Goal: Task Accomplishment & Management: Manage account settings

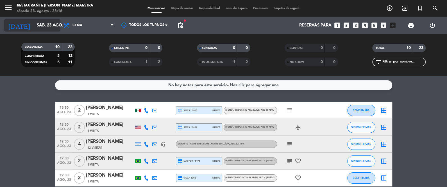
click at [40, 26] on input "sáb. 23 ago." at bounding box center [61, 25] width 54 height 10
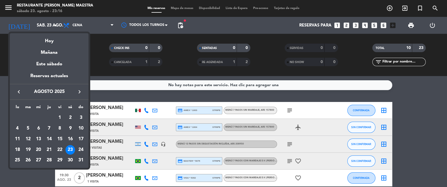
click at [81, 92] on icon "keyboard_arrow_right" at bounding box center [79, 91] width 7 height 7
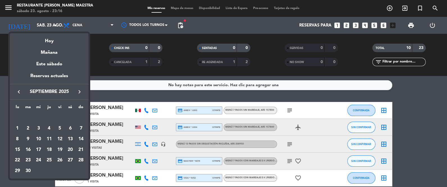
click at [61, 128] on div "5" at bounding box center [60, 128] width 10 height 10
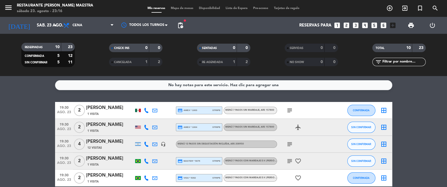
type input "[DATE]"
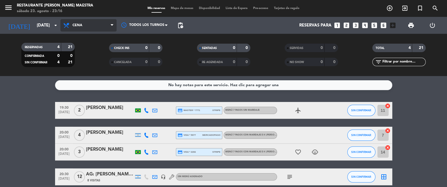
click at [92, 21] on span "Cena" at bounding box center [88, 25] width 56 height 12
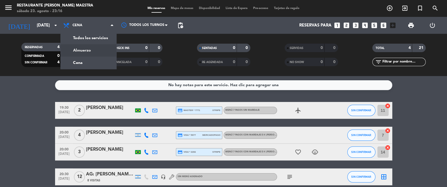
click at [94, 48] on div "menu Restaurante [PERSON_NAME] Maestra [DATE] 23. agosto - 23:16 Mis reservas M…" at bounding box center [223, 38] width 447 height 76
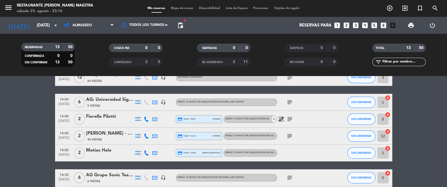
scroll to position [155, 0]
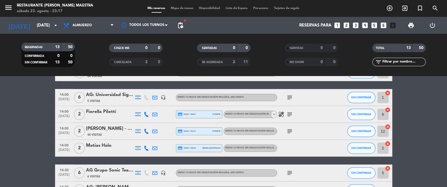
click at [105, 150] on div at bounding box center [110, 151] width 48 height 4
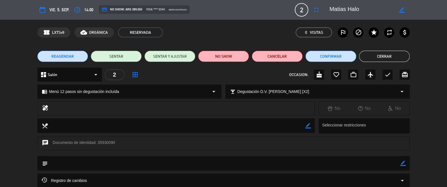
click at [64, 52] on button "REAGENDAR" at bounding box center [62, 56] width 51 height 11
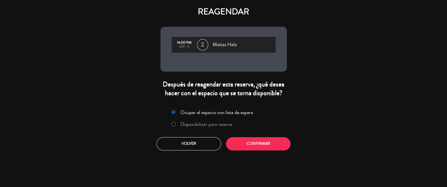
click at [218, 123] on label "Disponibilizar para reserva" at bounding box center [206, 123] width 52 height 5
click at [248, 149] on button "Confirmar" at bounding box center [258, 143] width 65 height 13
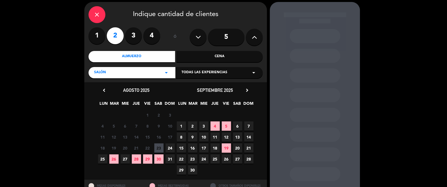
scroll to position [42, 0]
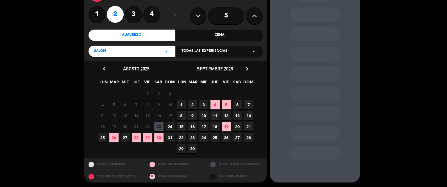
click at [237, 105] on span "6" at bounding box center [237, 104] width 9 height 9
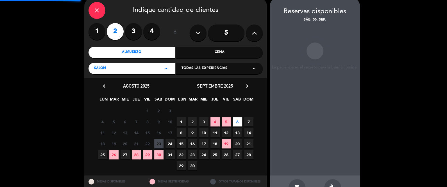
scroll to position [22, 0]
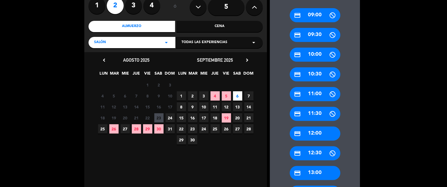
click at [322, 130] on div "credit_card 12:00" at bounding box center [315, 133] width 51 height 14
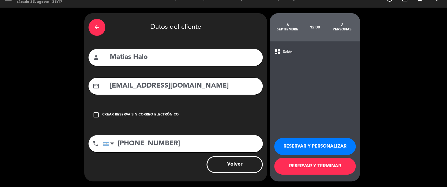
scroll to position [9, 0]
click at [297, 146] on button "RESERVAR Y PERSONALIZAR" at bounding box center [315, 146] width 82 height 17
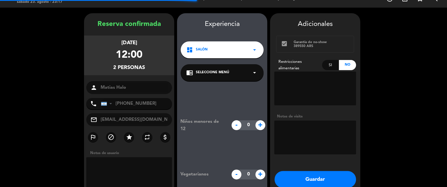
scroll to position [22, 0]
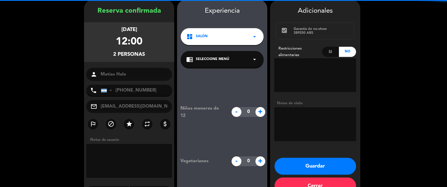
click at [216, 53] on div "chrome_reader_mode Seleccione Menú arrow_drop_down" at bounding box center [222, 59] width 83 height 17
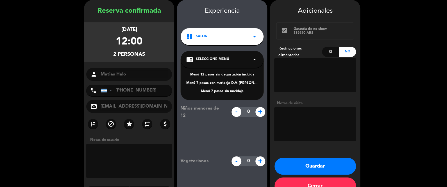
click at [225, 73] on div "Menú 12 pasos sin degustación incluída" at bounding box center [222, 75] width 72 height 6
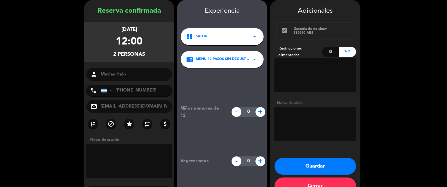
click at [314, 129] on textarea at bounding box center [315, 124] width 82 height 34
type textarea "Ofrecer cortesía de Vino. Aut. [PERSON_NAME]"
click at [318, 166] on button "Guardar" at bounding box center [316, 165] width 82 height 17
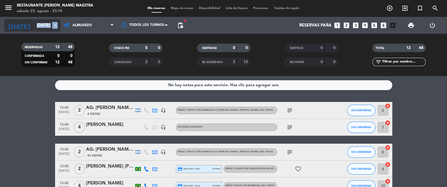
click at [57, 21] on div "[DATE] [DATE] arrow_drop_down" at bounding box center [32, 25] width 56 height 12
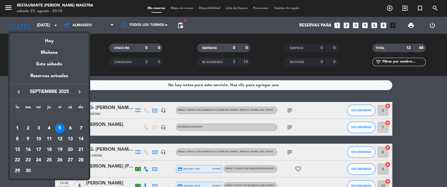
click at [112, 74] on div at bounding box center [223, 93] width 447 height 187
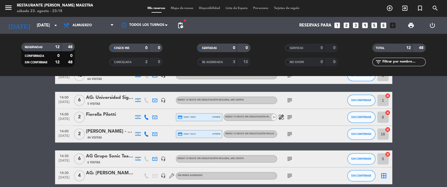
scroll to position [155, 0]
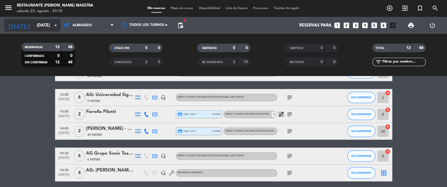
click at [50, 24] on input "[DATE]" at bounding box center [61, 25] width 54 height 10
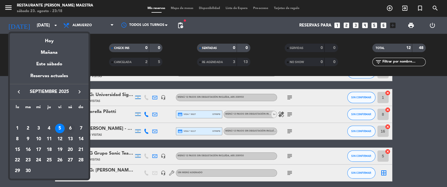
click at [70, 129] on div "6" at bounding box center [70, 128] width 10 height 10
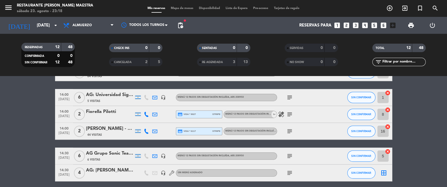
type input "[DATE]"
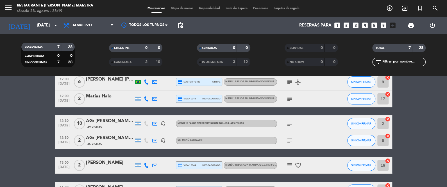
scroll to position [0, 0]
